Goal: Transaction & Acquisition: Purchase product/service

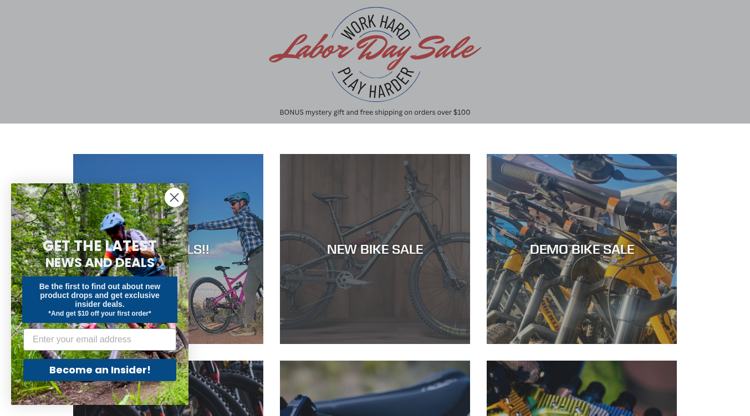
scroll to position [84, 0]
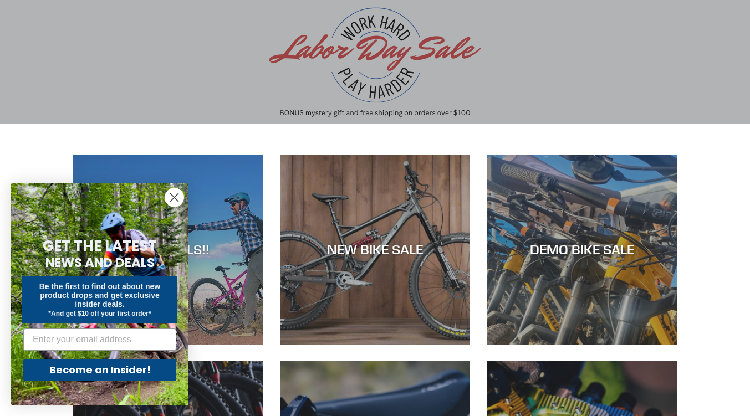
click at [171, 196] on circle "Close dialog" at bounding box center [174, 197] width 18 height 18
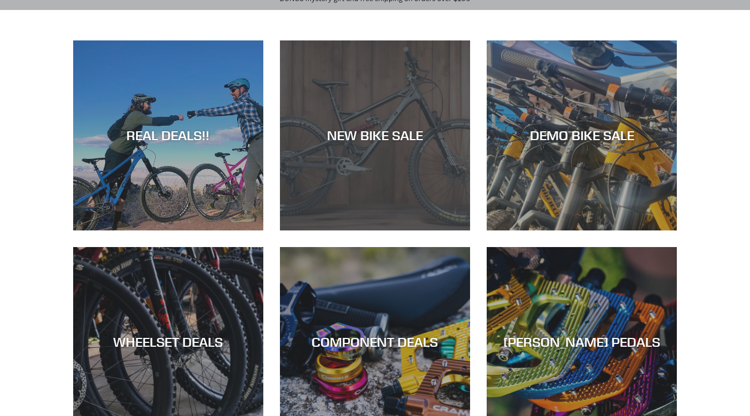
scroll to position [195, 0]
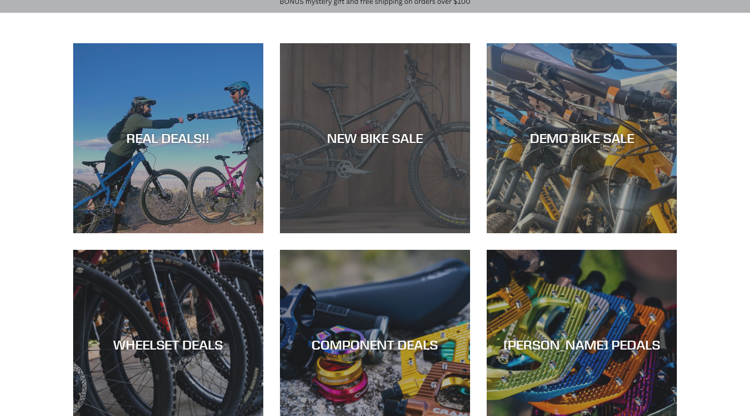
click at [386, 132] on div "NEW BIKE SALE" at bounding box center [375, 138] width 190 height 16
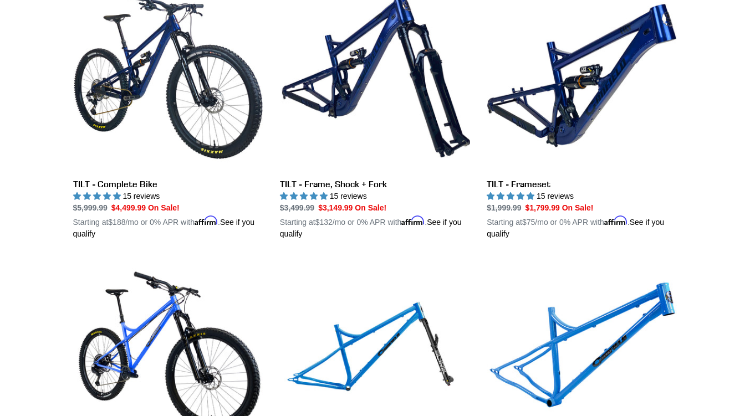
scroll to position [1464, 0]
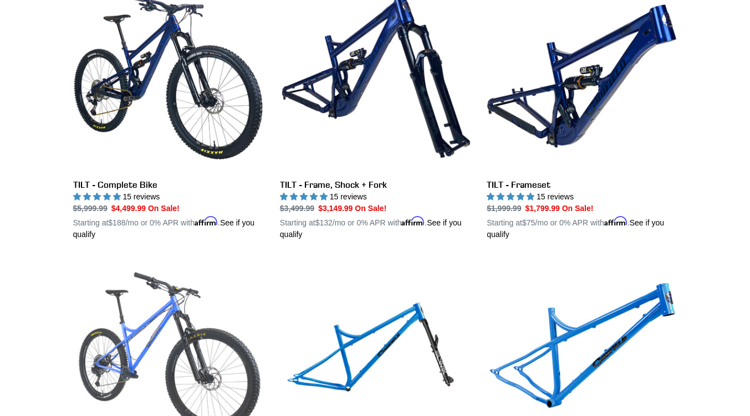
click at [237, 290] on link "NIMBLE 9 - Complete Bike" at bounding box center [168, 389] width 190 height 259
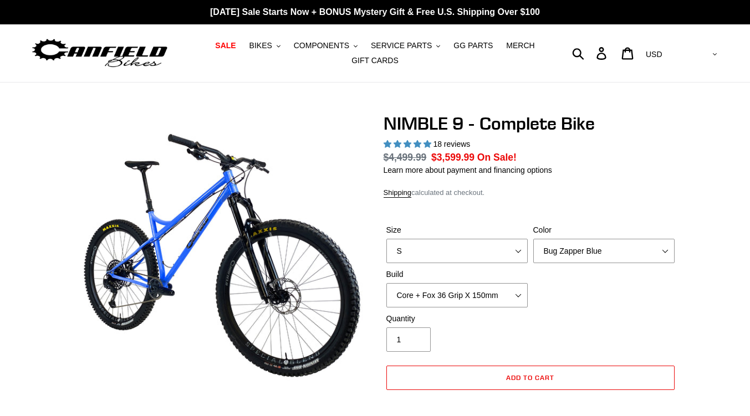
select select "highest-rating"
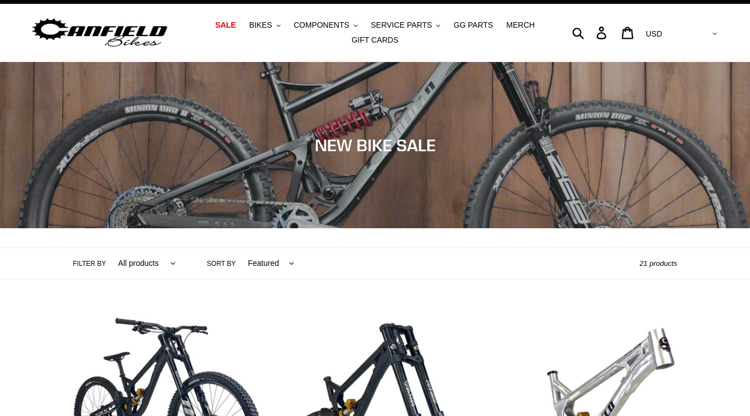
scroll to position [14, 0]
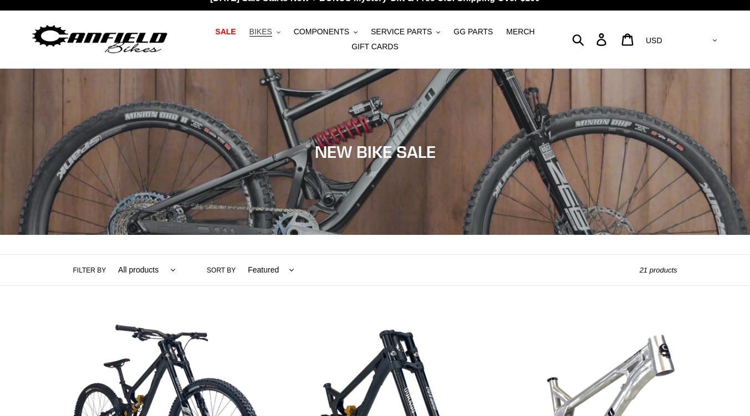
click at [271, 28] on span "BIKES" at bounding box center [260, 31] width 23 height 9
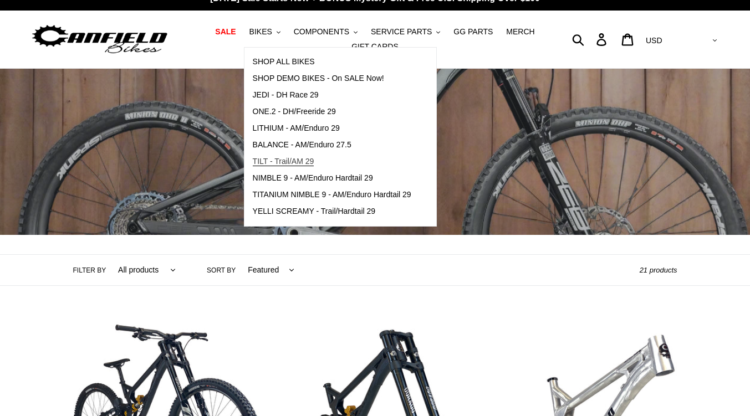
click at [296, 158] on span "TILT - Trail/AM 29" at bounding box center [283, 161] width 61 height 9
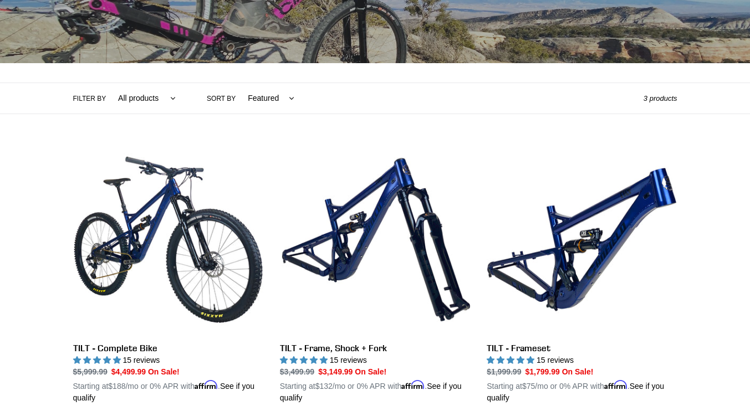
scroll to position [185, 0]
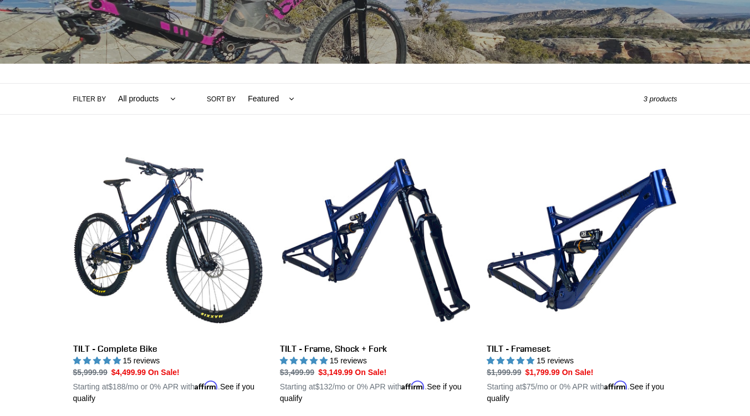
click at [421, 127] on div "Collection: TILT - Trail/AM 29er - 2024 All Mountain Bike of the Year Filter by…" at bounding box center [375, 151] width 750 height 507
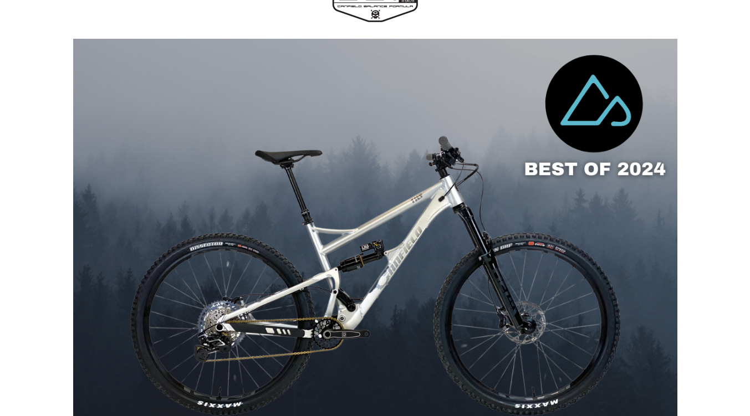
scroll to position [779, 0]
